Goal: Task Accomplishment & Management: Manage account settings

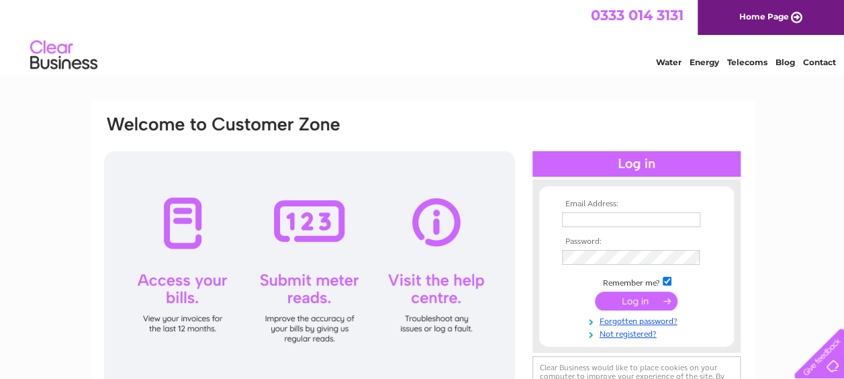
click at [573, 218] on input "text" at bounding box center [631, 219] width 138 height 15
paste input "accountspayable2@beis.com"
type input "accountspayable2@beis.com"
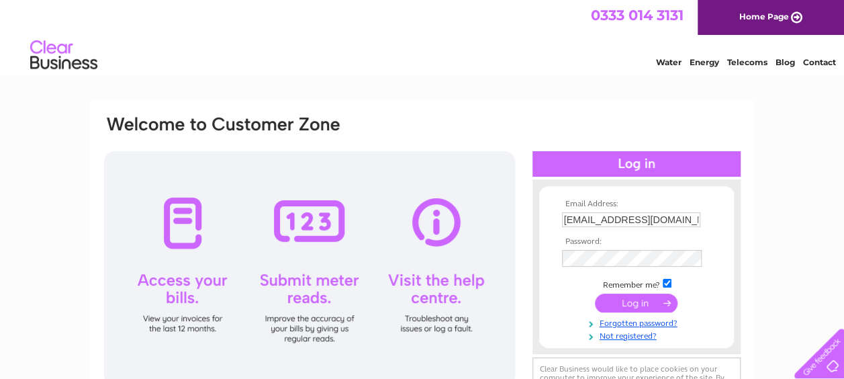
click at [600, 302] on input "submit" at bounding box center [636, 302] width 83 height 19
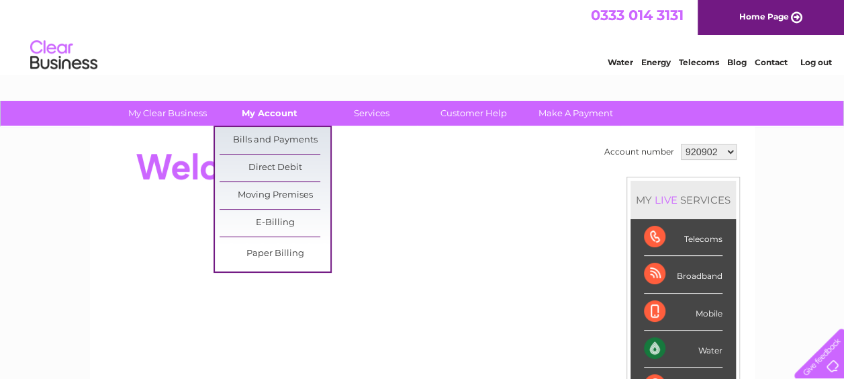
click at [274, 115] on link "My Account" at bounding box center [269, 113] width 111 height 25
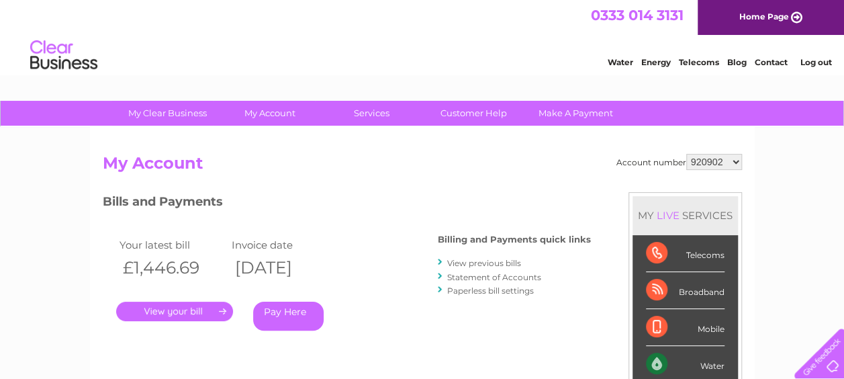
scroll to position [134, 0]
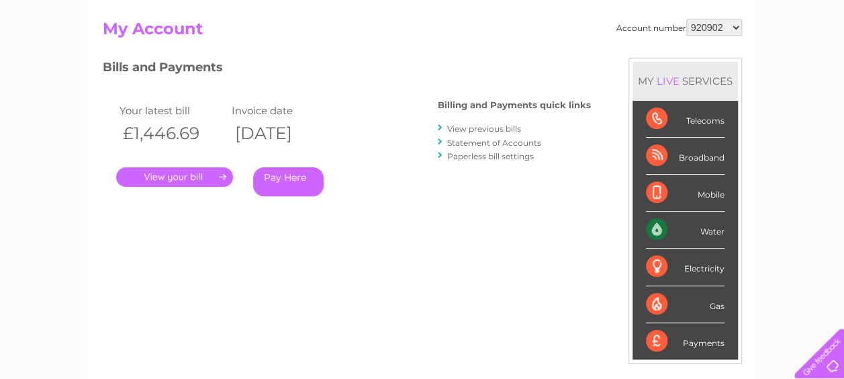
click at [192, 179] on link "." at bounding box center [174, 176] width 117 height 19
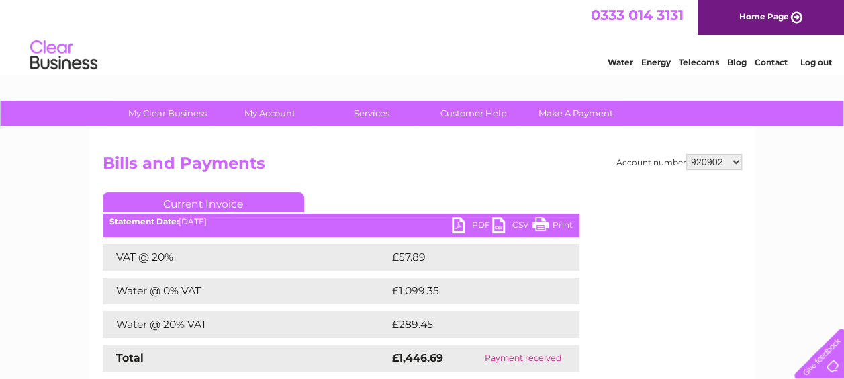
scroll to position [67, 0]
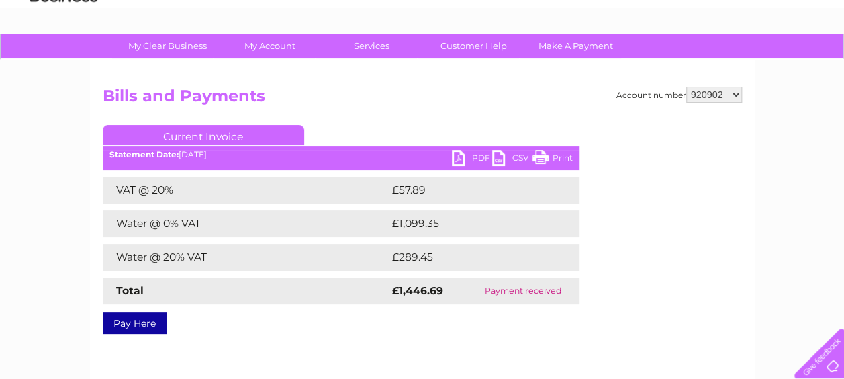
click at [462, 157] on link "PDF" at bounding box center [472, 159] width 40 height 19
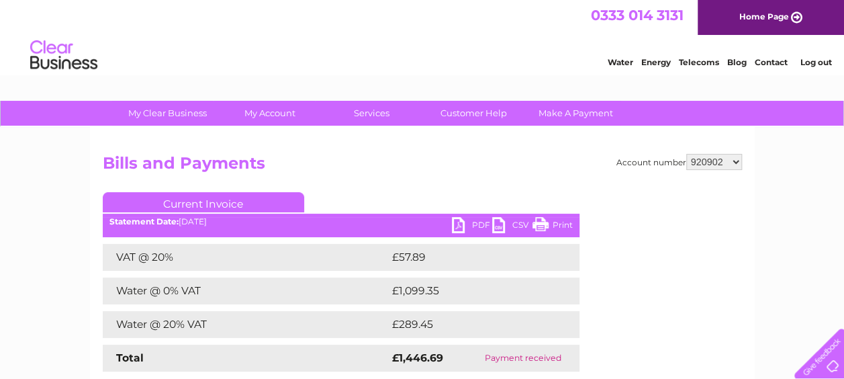
click at [718, 156] on select "920902 926981 985888 1086285" at bounding box center [714, 162] width 56 height 16
select select "926981"
click at [686, 154] on select "920902 926981 985888 1086285" at bounding box center [714, 162] width 56 height 16
click at [726, 162] on select "920902 926981 985888 1086285" at bounding box center [714, 162] width 56 height 16
select select "985888"
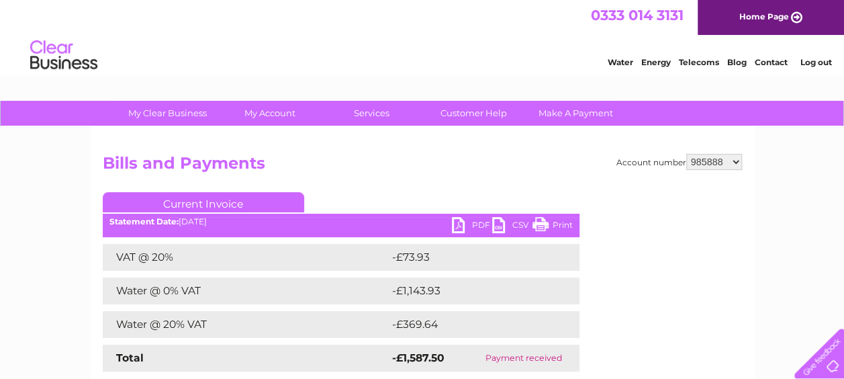
click at [686, 154] on select "920902 926981 985888 1086285" at bounding box center [714, 162] width 56 height 16
click at [724, 161] on select "920902 926981 985888 1086285" at bounding box center [714, 162] width 56 height 16
select select "1086285"
click at [686, 154] on select "920902 926981 985888 1086285" at bounding box center [714, 162] width 56 height 16
